Goal: Information Seeking & Learning: Check status

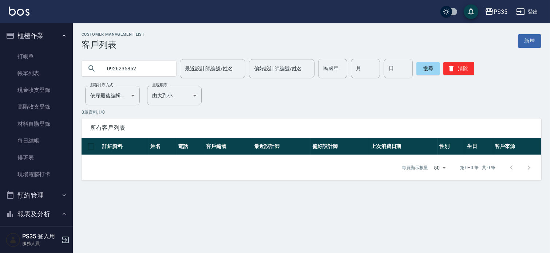
scroll to position [202, 0]
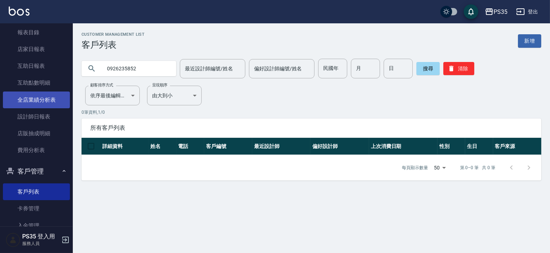
click at [44, 99] on link "全店業績分析表" at bounding box center [36, 99] width 67 height 17
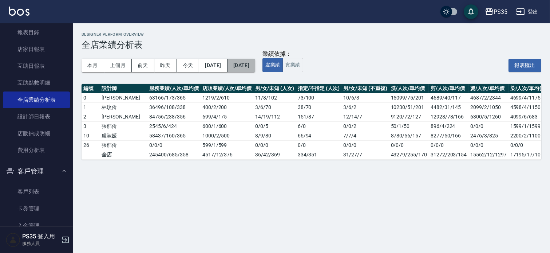
click at [255, 64] on button "[DATE]" at bounding box center [241, 65] width 28 height 13
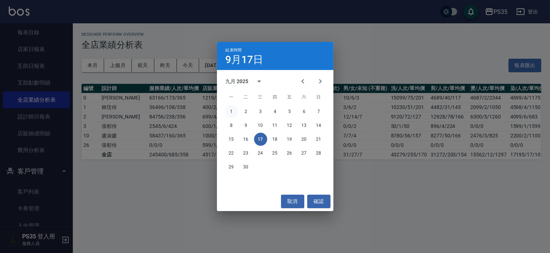
click at [230, 110] on button "1" at bounding box center [231, 111] width 13 height 13
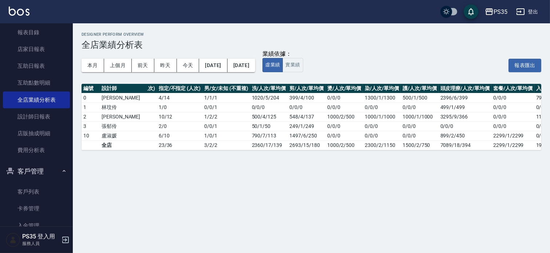
scroll to position [0, 173]
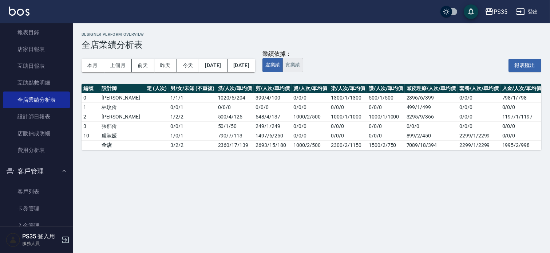
click at [303, 64] on button "實業績" at bounding box center [292, 65] width 20 height 14
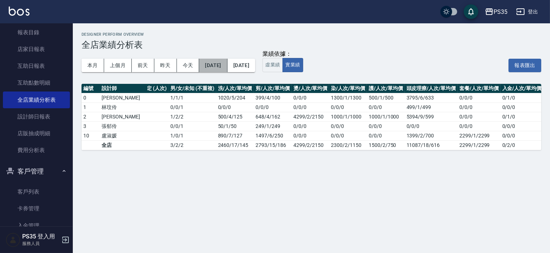
click at [226, 66] on button "[DATE]" at bounding box center [213, 65] width 28 height 13
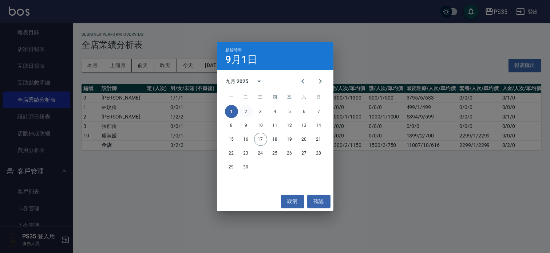
click at [245, 112] on button "2" at bounding box center [245, 111] width 13 height 13
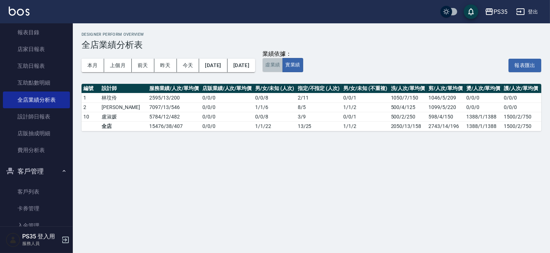
click at [283, 65] on button "虛業績" at bounding box center [272, 65] width 20 height 14
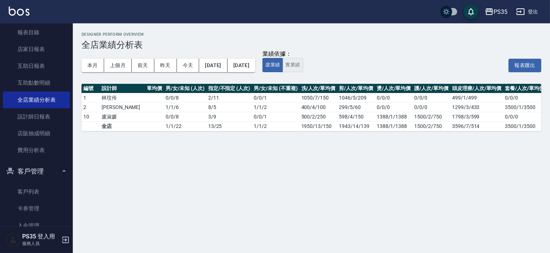
click at [303, 67] on button "實業績" at bounding box center [292, 65] width 20 height 14
click at [225, 66] on button "[DATE]" at bounding box center [213, 65] width 28 height 13
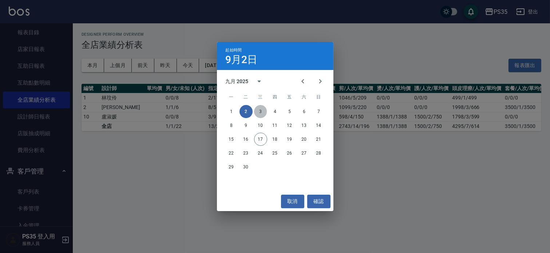
click at [259, 110] on button "3" at bounding box center [260, 111] width 13 height 13
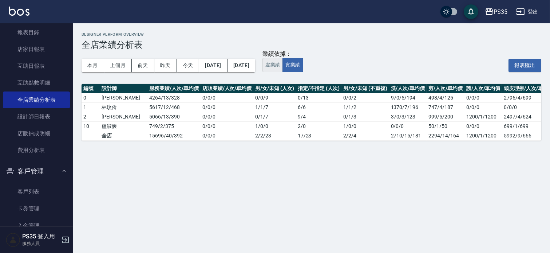
click at [283, 66] on button "虛業績" at bounding box center [272, 65] width 20 height 14
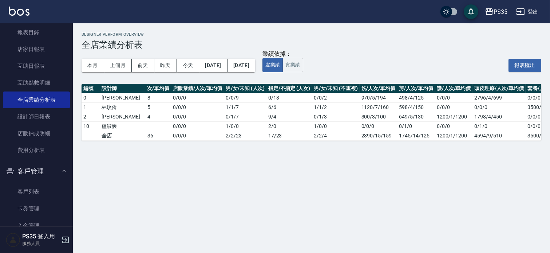
scroll to position [0, 50]
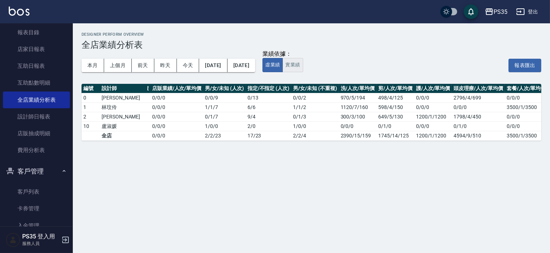
click at [303, 66] on button "實業績" at bounding box center [292, 65] width 20 height 14
click at [221, 64] on button "[DATE]" at bounding box center [213, 65] width 28 height 13
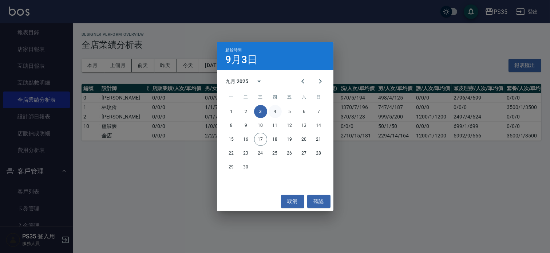
click at [273, 110] on button "4" at bounding box center [275, 111] width 13 height 13
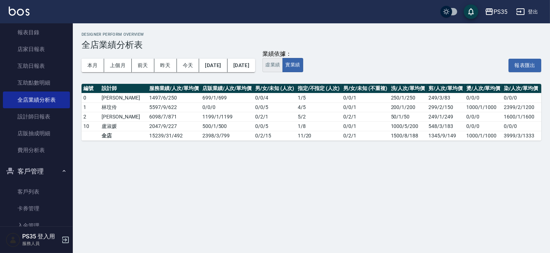
click at [283, 62] on button "虛業績" at bounding box center [272, 65] width 20 height 14
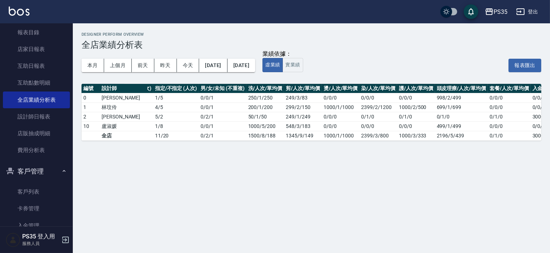
scroll to position [0, 173]
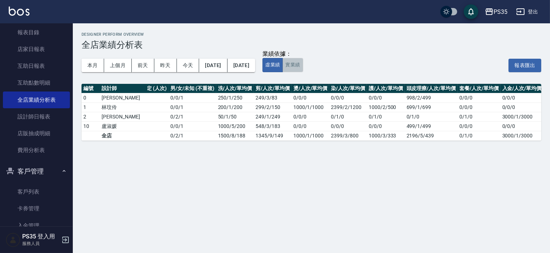
click at [303, 68] on button "實業績" at bounding box center [292, 65] width 20 height 14
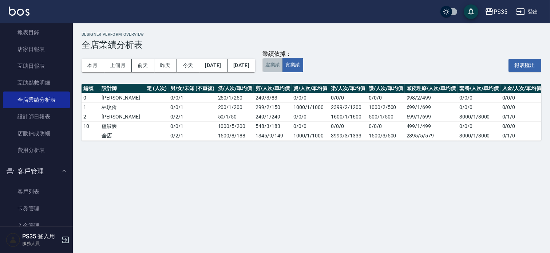
click at [283, 66] on button "虛業績" at bounding box center [272, 65] width 20 height 14
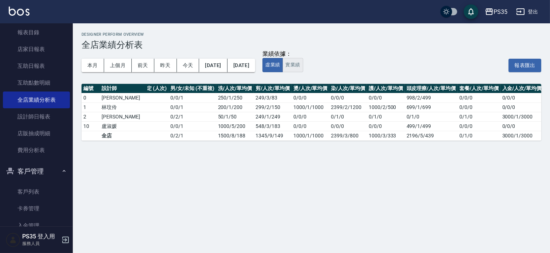
click at [303, 66] on button "實業績" at bounding box center [292, 65] width 20 height 14
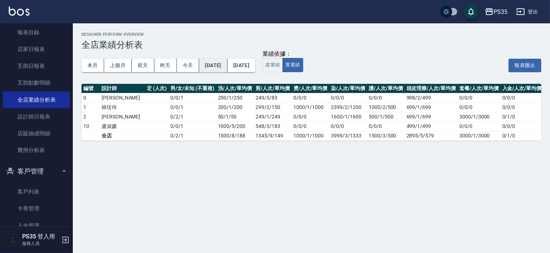
click at [213, 65] on button "[DATE]" at bounding box center [213, 65] width 28 height 13
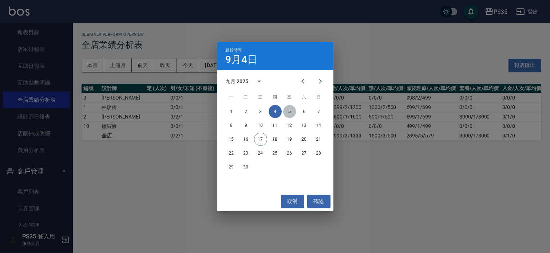
click at [290, 110] on button "5" at bounding box center [289, 111] width 13 height 13
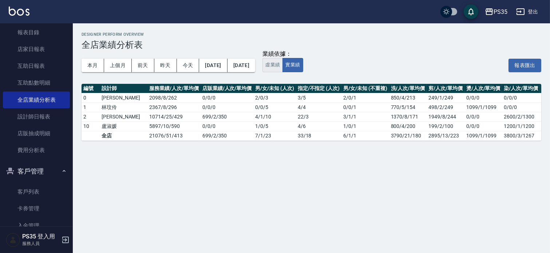
click at [283, 64] on button "虛業績" at bounding box center [272, 65] width 20 height 14
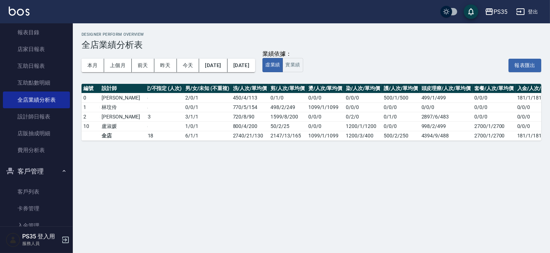
scroll to position [0, 173]
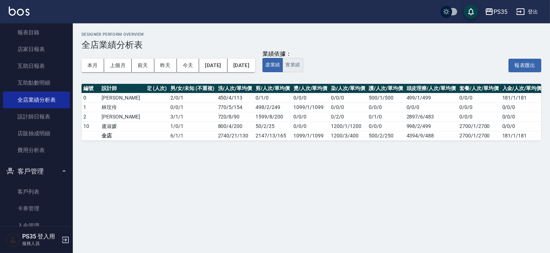
click at [303, 64] on button "實業績" at bounding box center [292, 65] width 20 height 14
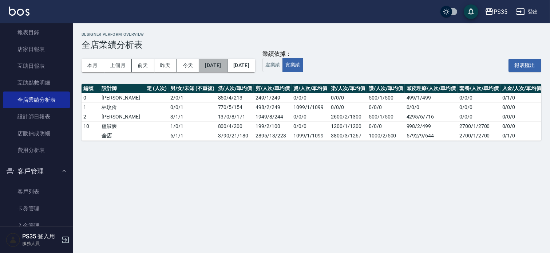
click at [213, 64] on button "[DATE]" at bounding box center [213, 65] width 28 height 13
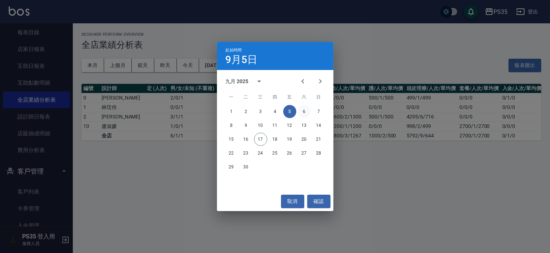
click at [301, 110] on button "6" at bounding box center [304, 111] width 13 height 13
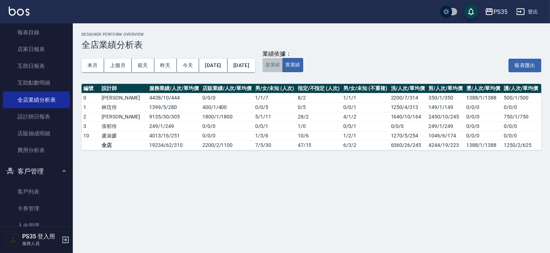
click at [283, 63] on button "虛業績" at bounding box center [272, 65] width 20 height 14
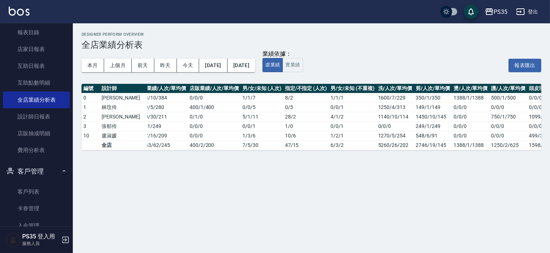
scroll to position [0, 90]
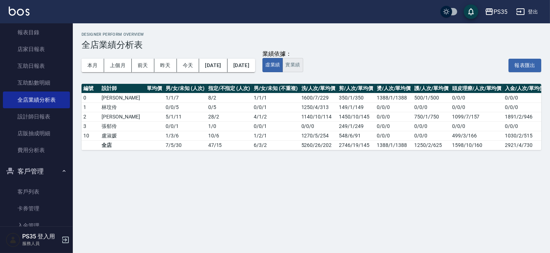
click at [303, 64] on button "實業績" at bounding box center [292, 65] width 20 height 14
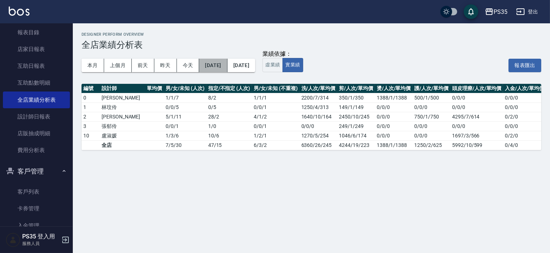
click at [221, 66] on button "[DATE]" at bounding box center [213, 65] width 28 height 13
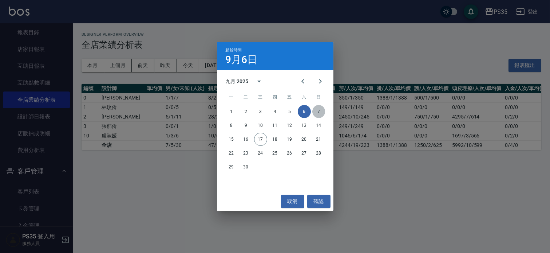
click at [318, 110] on button "7" at bounding box center [318, 111] width 13 height 13
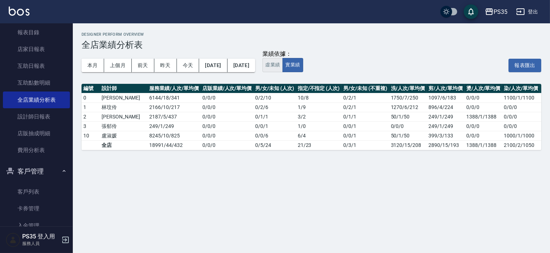
click at [283, 68] on button "虛業績" at bounding box center [272, 65] width 20 height 14
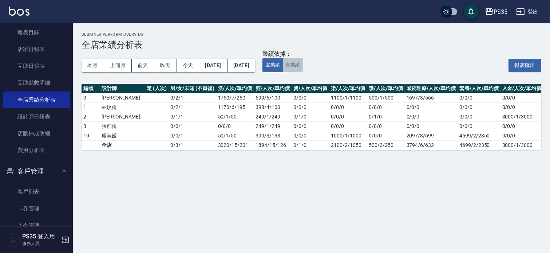
click at [303, 67] on button "實業績" at bounding box center [292, 65] width 20 height 14
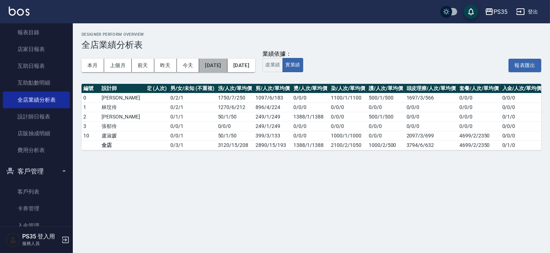
click at [213, 67] on button "[DATE]" at bounding box center [213, 65] width 28 height 13
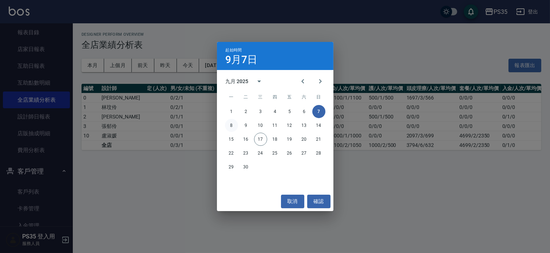
click at [229, 124] on button "8" at bounding box center [231, 125] width 13 height 13
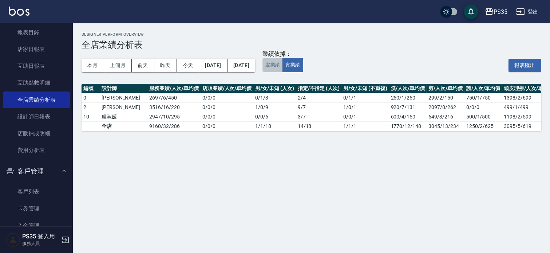
click at [283, 66] on button "虛業績" at bounding box center [272, 65] width 20 height 14
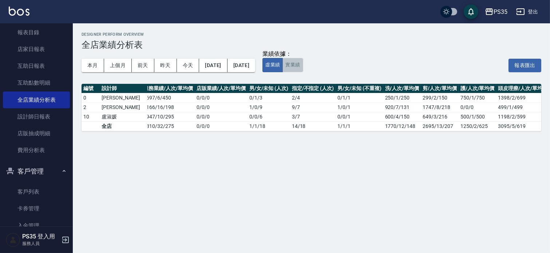
click at [303, 67] on button "實業績" at bounding box center [292, 65] width 20 height 14
click at [283, 66] on button "虛業績" at bounding box center [272, 65] width 20 height 14
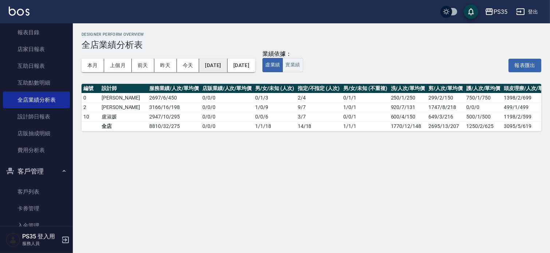
click at [227, 66] on button "[DATE]" at bounding box center [213, 65] width 28 height 13
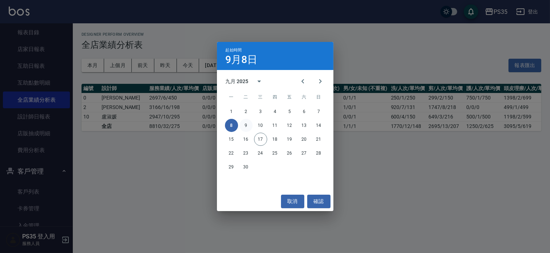
click at [246, 124] on button "9" at bounding box center [245, 125] width 13 height 13
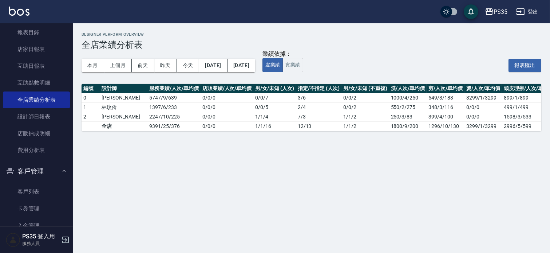
scroll to position [0, 6]
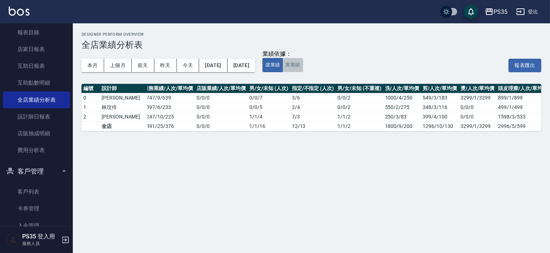
click at [303, 67] on button "實業績" at bounding box center [292, 65] width 20 height 14
click at [224, 66] on button "[DATE]" at bounding box center [213, 65] width 28 height 13
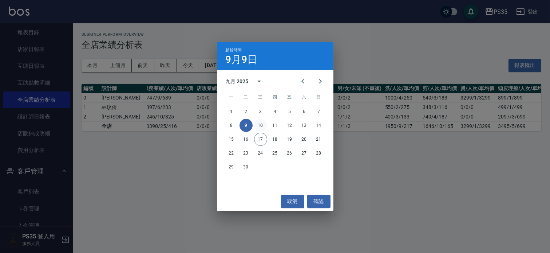
click at [260, 125] on button "10" at bounding box center [260, 125] width 13 height 13
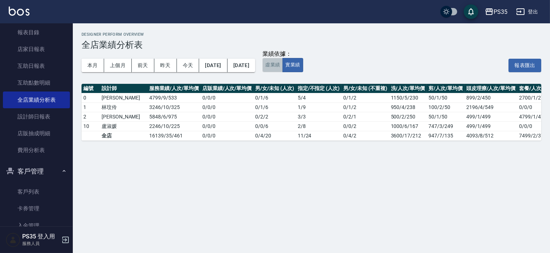
click at [283, 63] on button "虛業績" at bounding box center [272, 65] width 20 height 14
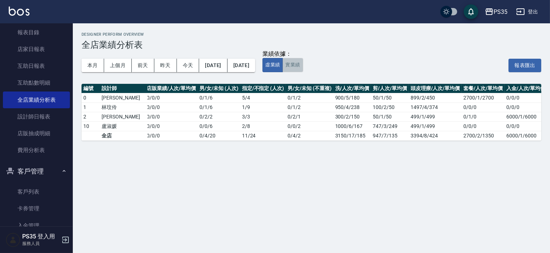
click at [303, 65] on button "實業績" at bounding box center [292, 65] width 20 height 14
click at [221, 64] on button "[DATE]" at bounding box center [213, 65] width 28 height 13
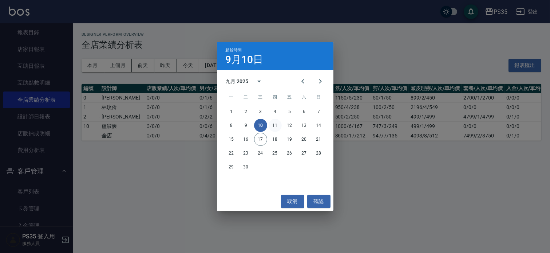
click at [274, 122] on button "11" at bounding box center [275, 125] width 13 height 13
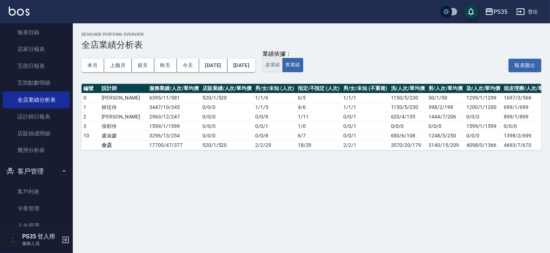
click at [283, 64] on button "虛業績" at bounding box center [272, 65] width 20 height 14
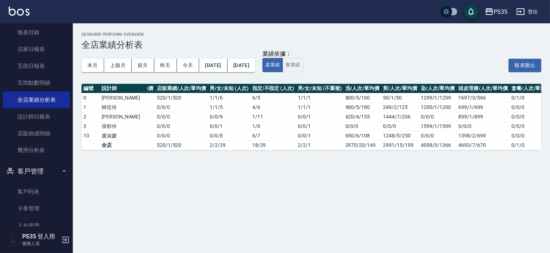
scroll to position [0, 95]
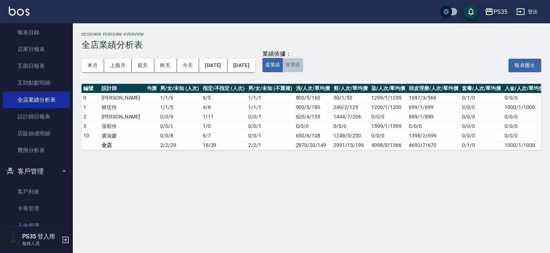
click at [303, 64] on button "實業績" at bounding box center [292, 65] width 20 height 14
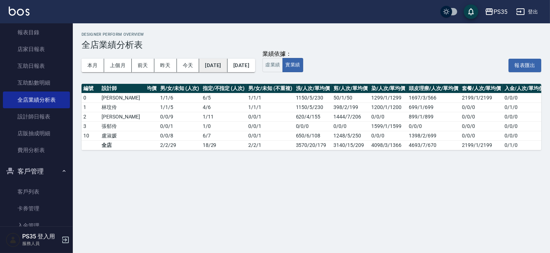
click at [216, 63] on button "[DATE]" at bounding box center [213, 65] width 28 height 13
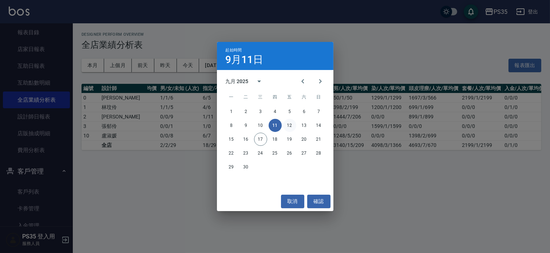
click at [289, 125] on button "12" at bounding box center [289, 125] width 13 height 13
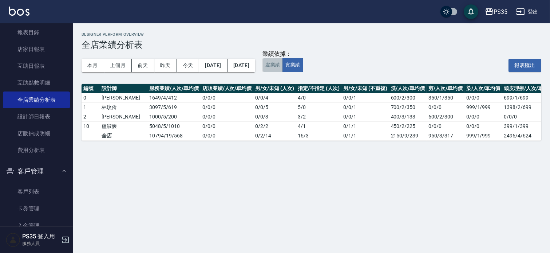
click at [283, 66] on button "虛業績" at bounding box center [272, 65] width 20 height 14
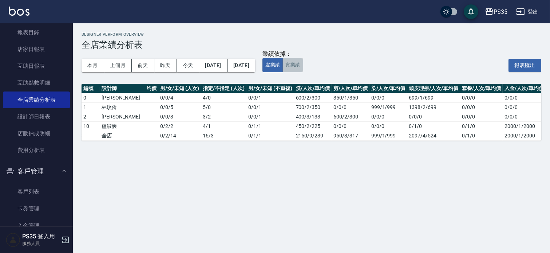
click at [303, 64] on button "實業績" at bounding box center [292, 65] width 20 height 14
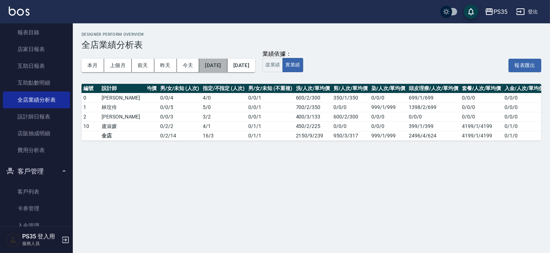
click at [223, 65] on button "[DATE]" at bounding box center [213, 65] width 28 height 13
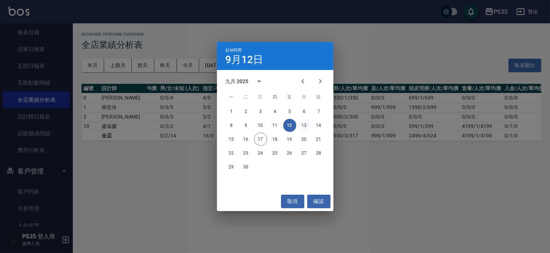
click at [303, 123] on button "13" at bounding box center [304, 125] width 13 height 13
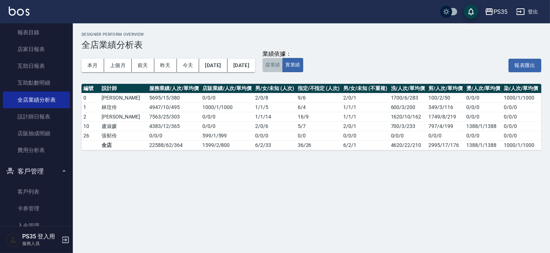
click at [283, 63] on button "虛業績" at bounding box center [272, 65] width 20 height 14
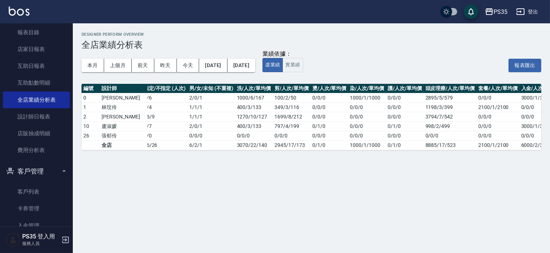
scroll to position [0, 173]
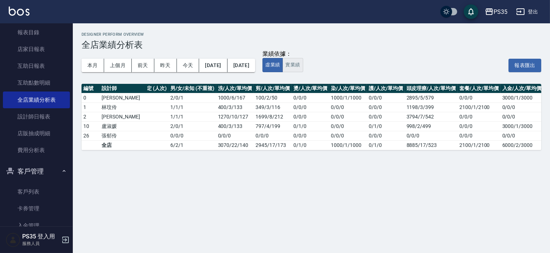
click at [303, 63] on button "實業績" at bounding box center [292, 65] width 20 height 14
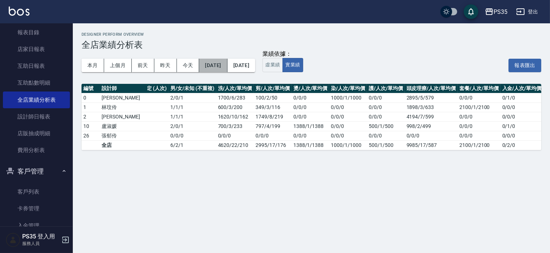
click at [227, 63] on button "[DATE]" at bounding box center [213, 65] width 28 height 13
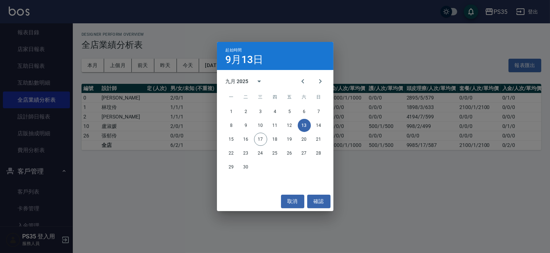
click at [310, 124] on div "8 9 10 11 12 13 14" at bounding box center [275, 125] width 116 height 13
click at [317, 122] on button "14" at bounding box center [318, 125] width 13 height 13
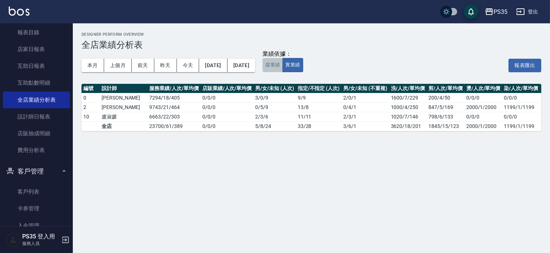
click at [283, 67] on button "虛業績" at bounding box center [272, 65] width 20 height 14
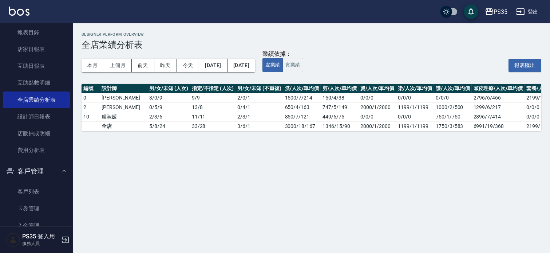
scroll to position [0, 173]
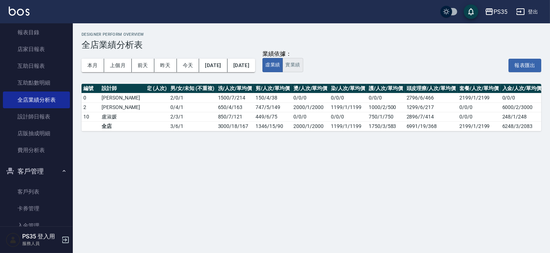
click at [303, 66] on button "實業績" at bounding box center [292, 65] width 20 height 14
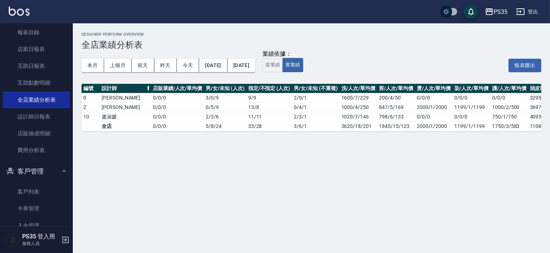
scroll to position [0, 0]
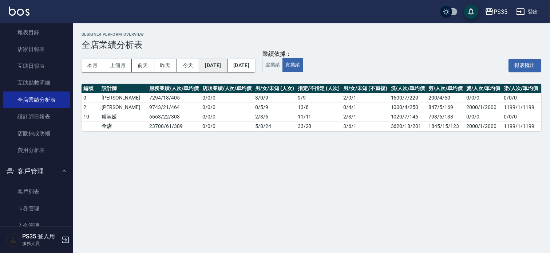
click at [221, 66] on button "[DATE]" at bounding box center [213, 65] width 28 height 13
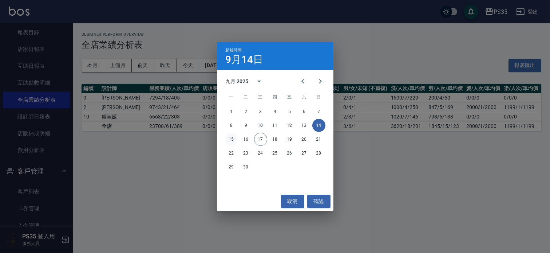
click at [231, 137] on button "15" at bounding box center [231, 138] width 13 height 13
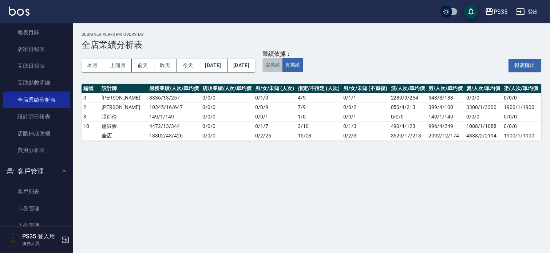
click at [283, 63] on button "虛業績" at bounding box center [272, 65] width 20 height 14
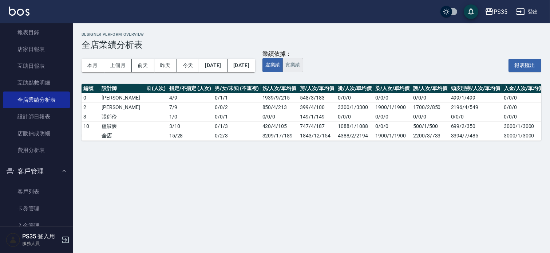
click at [303, 68] on button "實業績" at bounding box center [292, 65] width 20 height 14
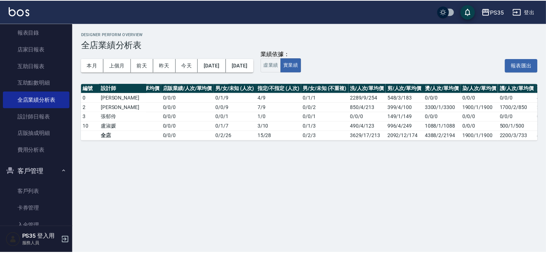
scroll to position [0, 0]
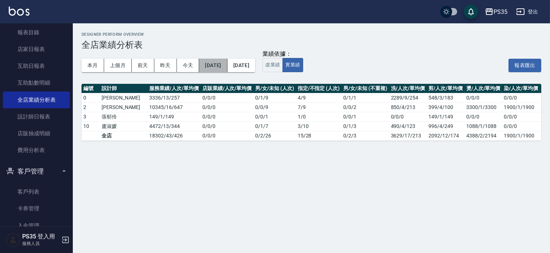
click at [203, 66] on button "[DATE]" at bounding box center [213, 65] width 28 height 13
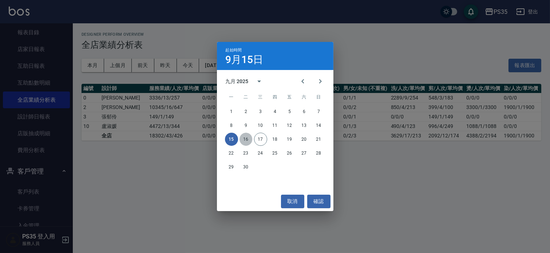
click at [244, 135] on button "16" at bounding box center [245, 138] width 13 height 13
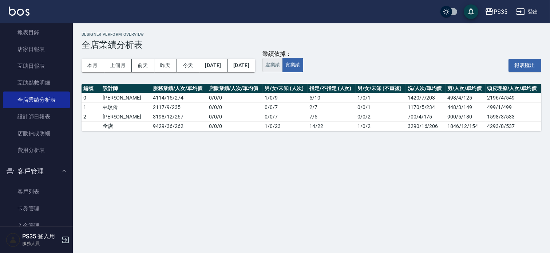
click at [283, 64] on button "虛業績" at bounding box center [272, 65] width 20 height 14
click at [303, 66] on button "實業績" at bounding box center [292, 65] width 20 height 14
click at [33, 46] on link "店家日報表" at bounding box center [36, 49] width 67 height 17
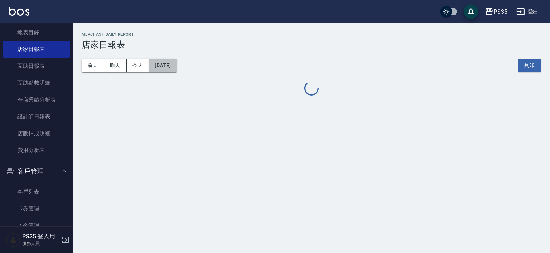
click at [164, 66] on button "[DATE]" at bounding box center [163, 65] width 28 height 13
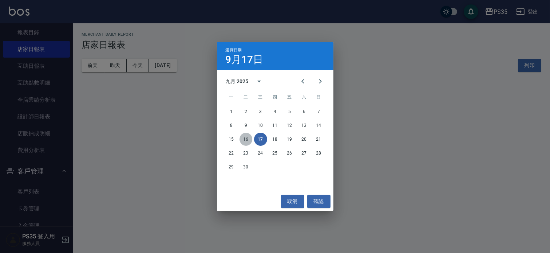
click at [244, 136] on button "16" at bounding box center [245, 138] width 13 height 13
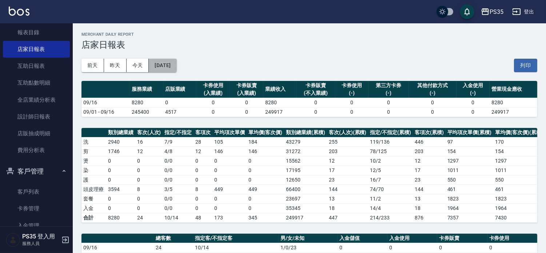
click at [165, 60] on button "[DATE]" at bounding box center [163, 65] width 28 height 13
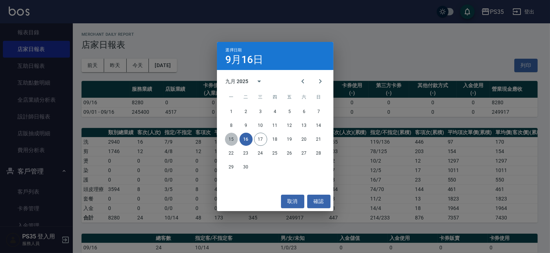
click at [230, 137] on button "15" at bounding box center [231, 138] width 13 height 13
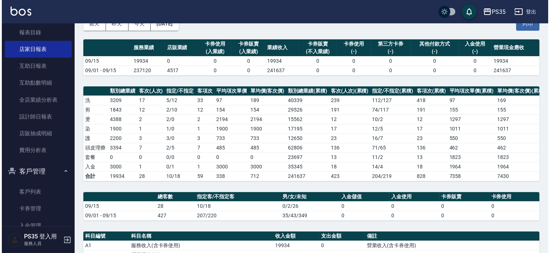
scroll to position [40, 0]
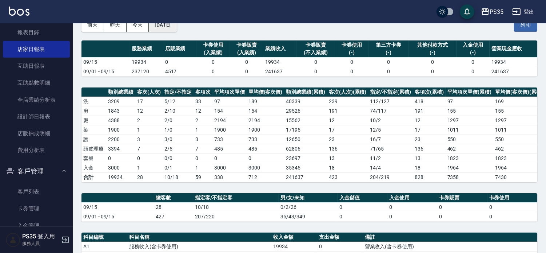
click at [168, 28] on button "[DATE]" at bounding box center [163, 24] width 28 height 13
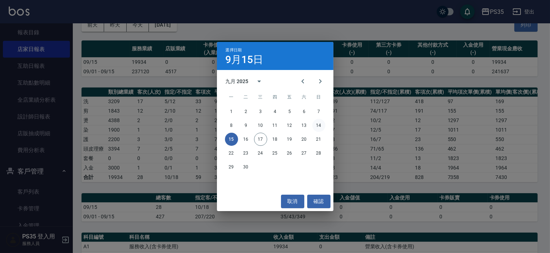
click at [317, 122] on button "14" at bounding box center [318, 125] width 13 height 13
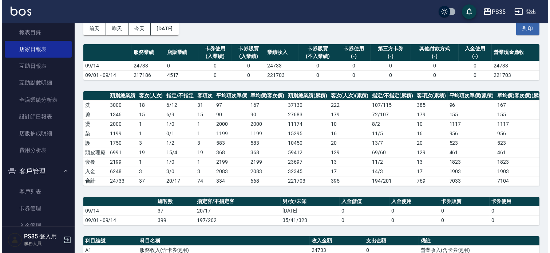
scroll to position [36, 0]
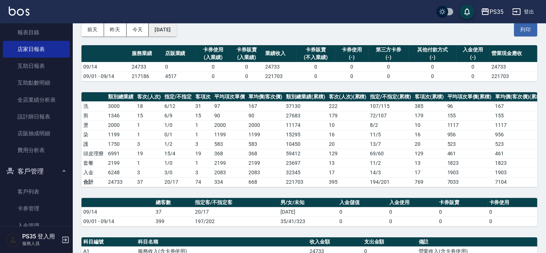
click at [167, 29] on button "[DATE]" at bounding box center [163, 29] width 28 height 13
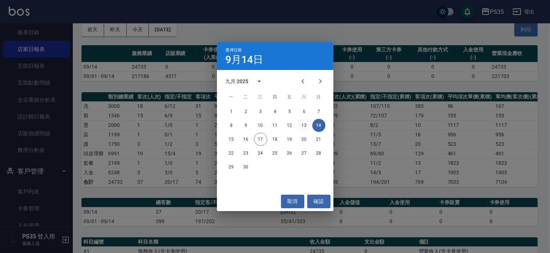
click at [306, 124] on button "13" at bounding box center [304, 125] width 13 height 13
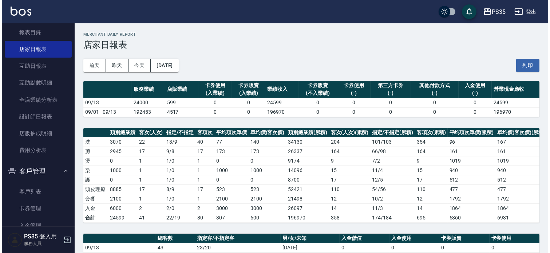
scroll to position [40, 0]
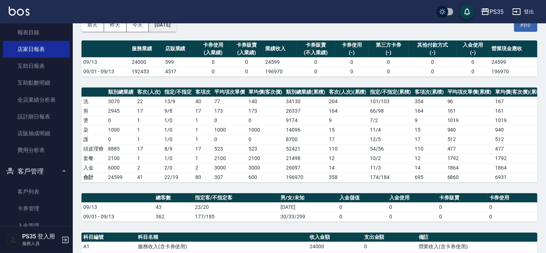
click at [176, 29] on button "[DATE]" at bounding box center [163, 24] width 28 height 13
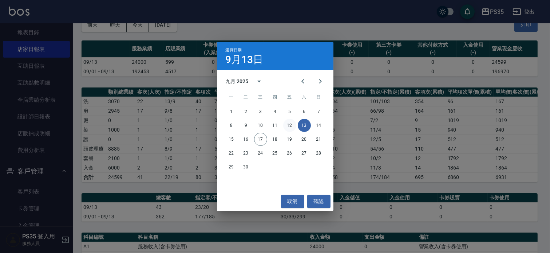
click at [288, 125] on button "12" at bounding box center [289, 125] width 13 height 13
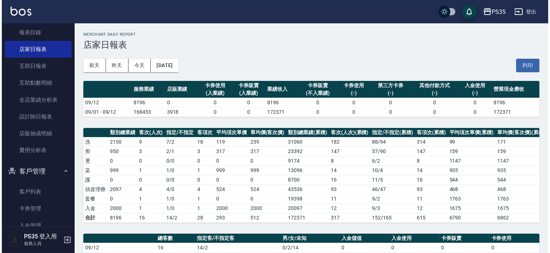
scroll to position [40, 0]
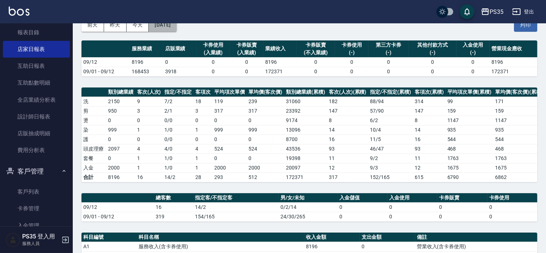
click at [176, 24] on button "[DATE]" at bounding box center [163, 24] width 28 height 13
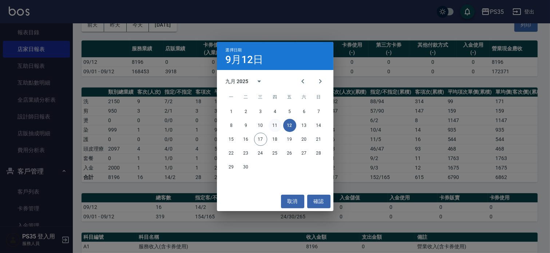
click at [274, 125] on button "11" at bounding box center [275, 125] width 13 height 13
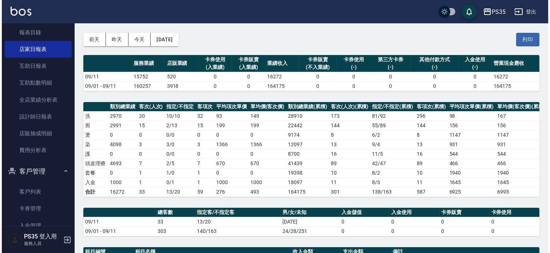
scroll to position [40, 0]
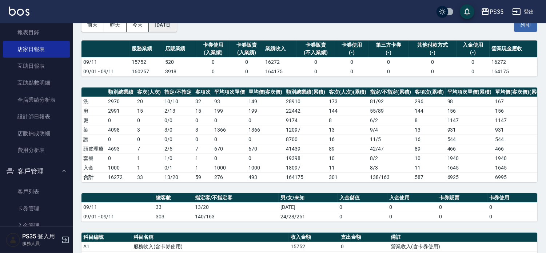
click at [176, 27] on button "[DATE]" at bounding box center [163, 24] width 28 height 13
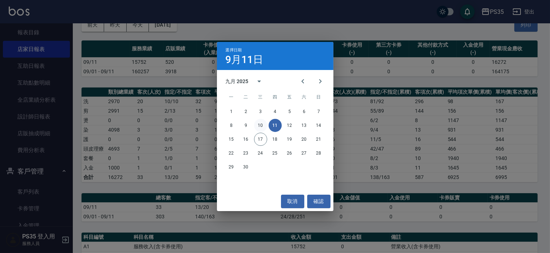
click at [263, 125] on button "10" at bounding box center [260, 125] width 13 height 13
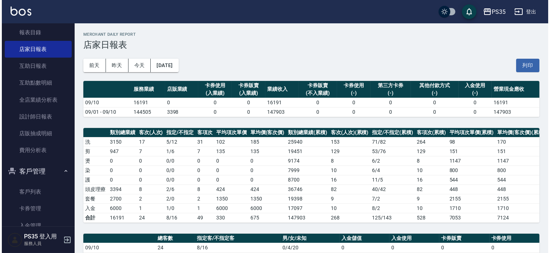
scroll to position [40, 0]
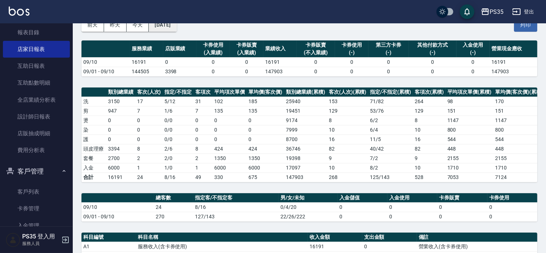
click at [176, 24] on button "[DATE]" at bounding box center [163, 24] width 28 height 13
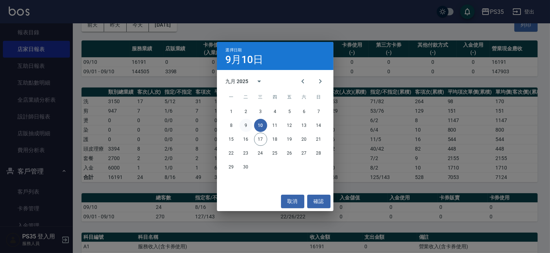
click at [246, 127] on button "9" at bounding box center [245, 125] width 13 height 13
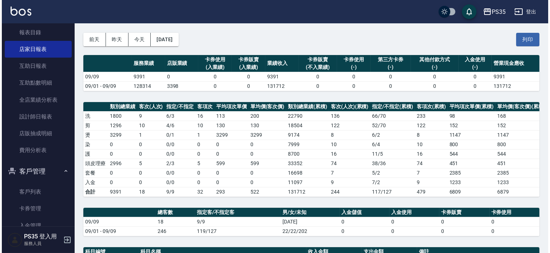
scroll to position [40, 0]
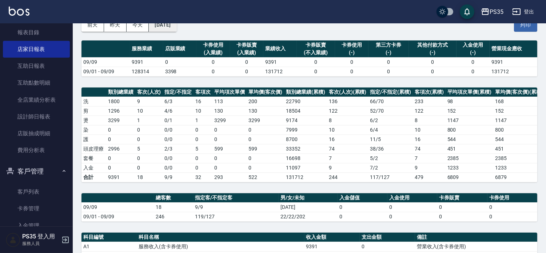
click at [176, 25] on button "[DATE]" at bounding box center [163, 24] width 28 height 13
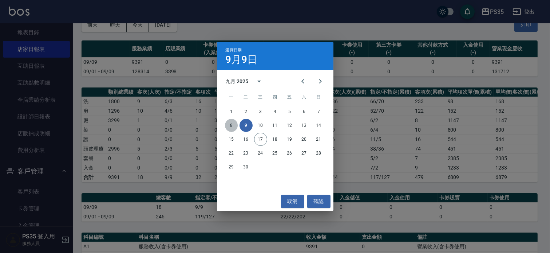
click at [234, 124] on button "8" at bounding box center [231, 125] width 13 height 13
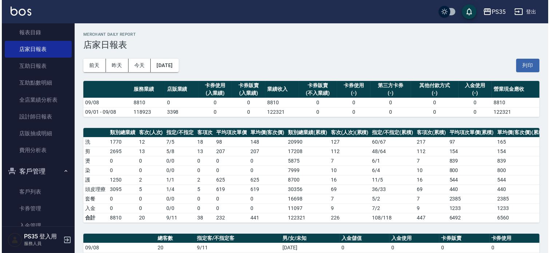
scroll to position [40, 0]
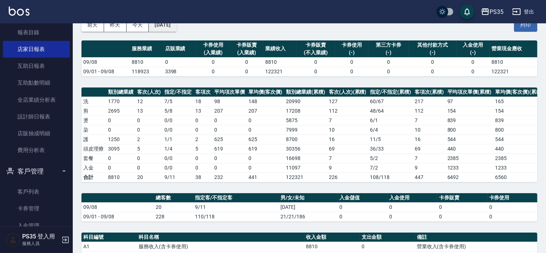
click at [171, 23] on button "[DATE]" at bounding box center [163, 24] width 28 height 13
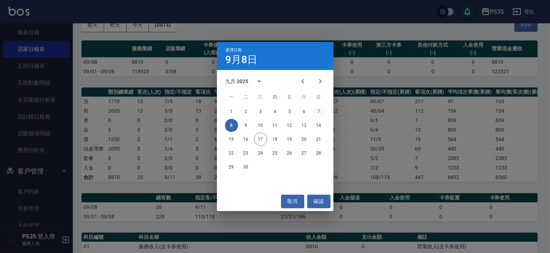
click at [317, 110] on button "7" at bounding box center [318, 111] width 13 height 13
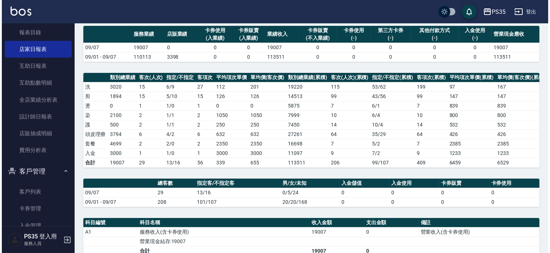
scroll to position [40, 0]
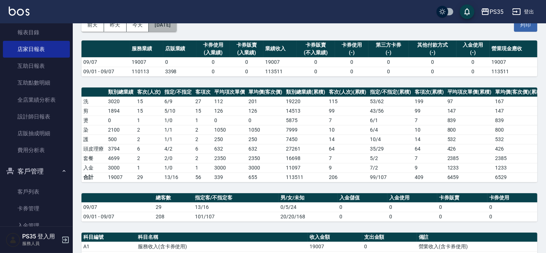
click at [176, 25] on button "[DATE]" at bounding box center [163, 24] width 28 height 13
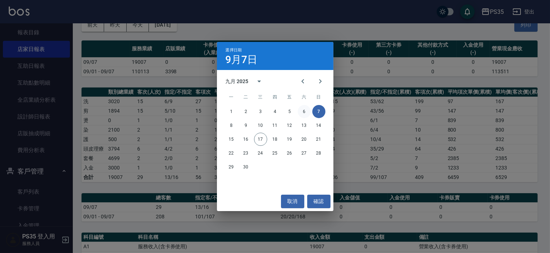
click at [300, 112] on button "6" at bounding box center [304, 111] width 13 height 13
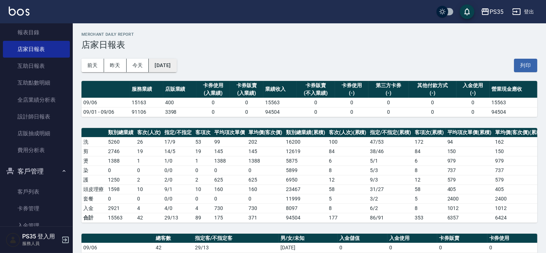
click at [176, 68] on button "[DATE]" at bounding box center [163, 65] width 28 height 13
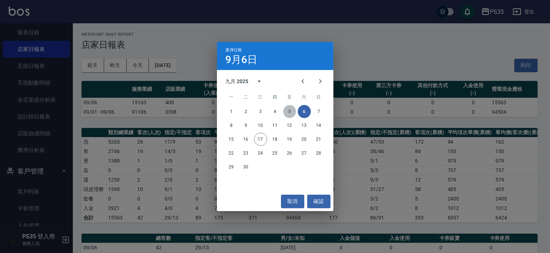
click at [288, 111] on button "5" at bounding box center [289, 111] width 13 height 13
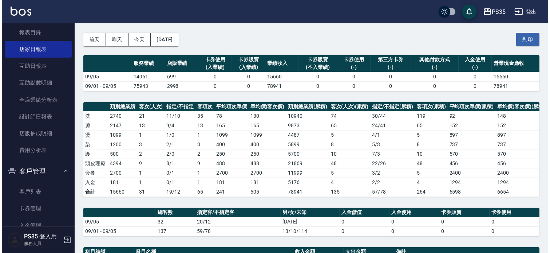
scroll to position [40, 0]
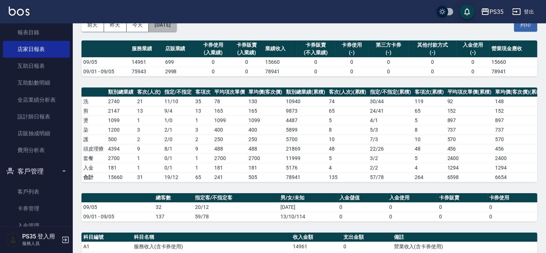
click at [176, 27] on button "[DATE]" at bounding box center [163, 24] width 28 height 13
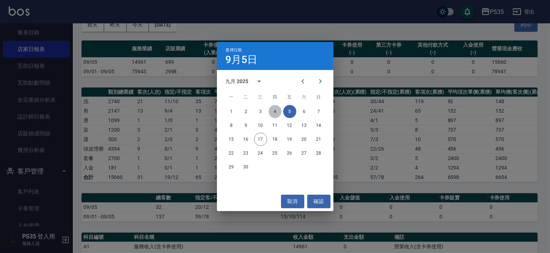
click at [274, 111] on button "4" at bounding box center [275, 111] width 13 height 13
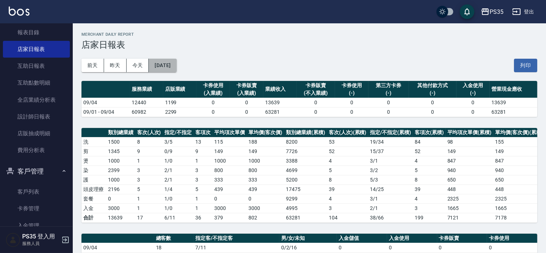
click at [163, 64] on button "[DATE]" at bounding box center [163, 65] width 28 height 13
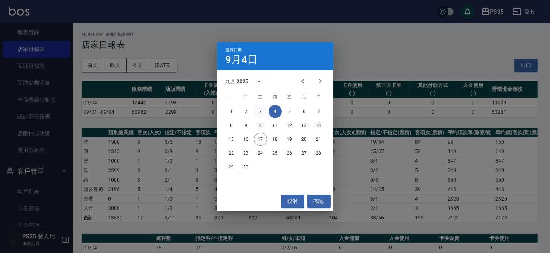
click at [258, 108] on button "3" at bounding box center [260, 111] width 13 height 13
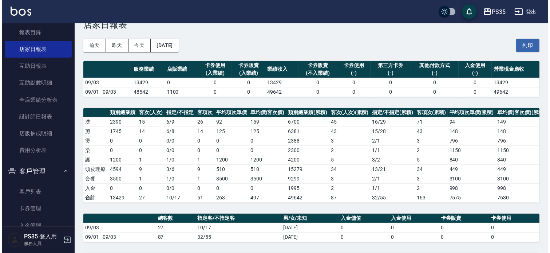
scroll to position [40, 0]
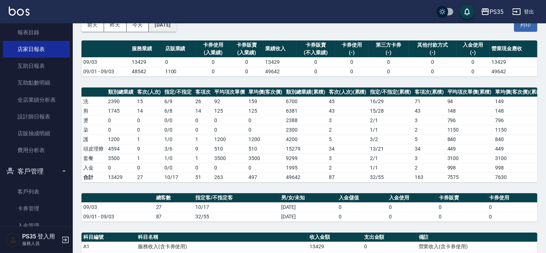
click at [176, 25] on button "[DATE]" at bounding box center [163, 24] width 28 height 13
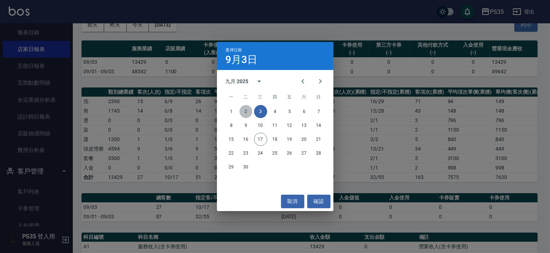
click at [241, 112] on button "2" at bounding box center [245, 111] width 13 height 13
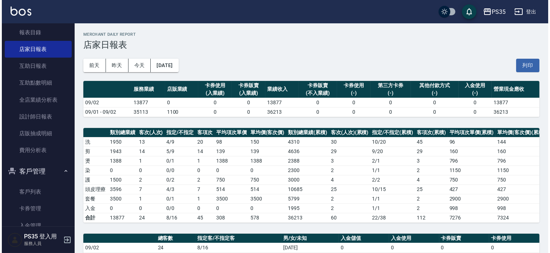
scroll to position [40, 0]
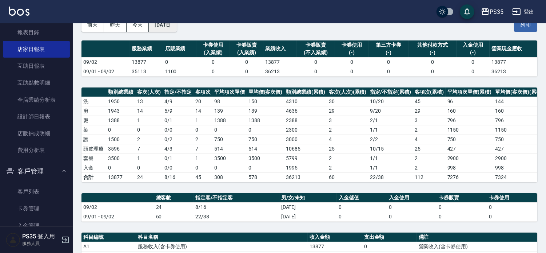
click at [175, 27] on button "[DATE]" at bounding box center [163, 24] width 28 height 13
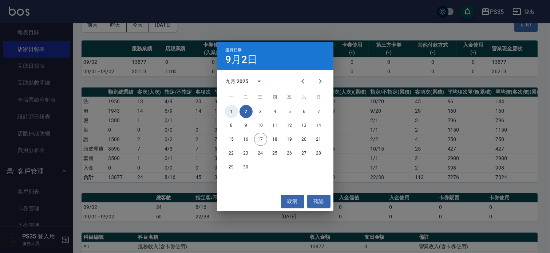
click at [231, 108] on button "1" at bounding box center [231, 111] width 13 height 13
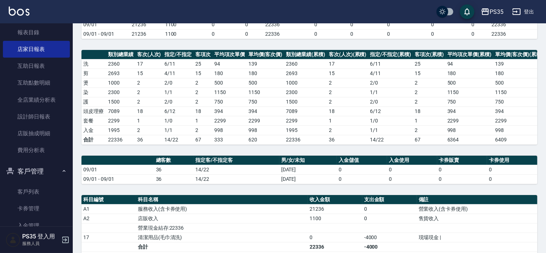
scroll to position [81, 0]
